Goal: Obtain resource: Obtain resource

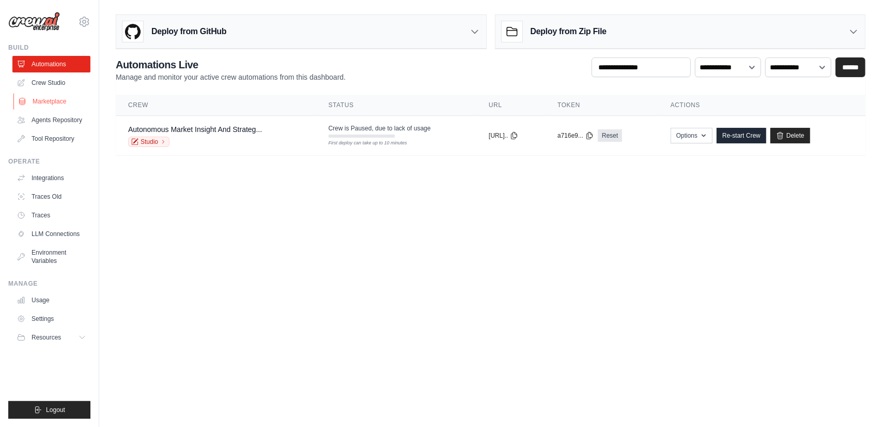
click at [47, 101] on link "Marketplace" at bounding box center [52, 101] width 78 height 17
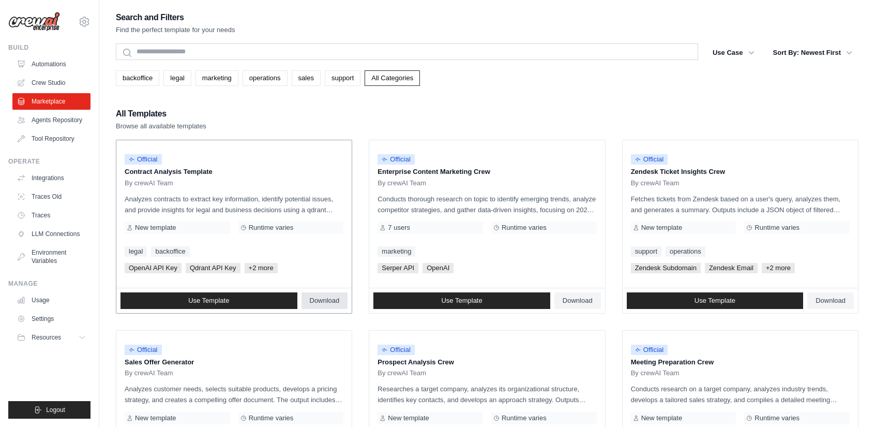
click at [336, 301] on span "Download" at bounding box center [325, 300] width 30 height 8
click at [215, 300] on span "Use Template" at bounding box center [208, 300] width 41 height 8
